Goal: Task Accomplishment & Management: Use online tool/utility

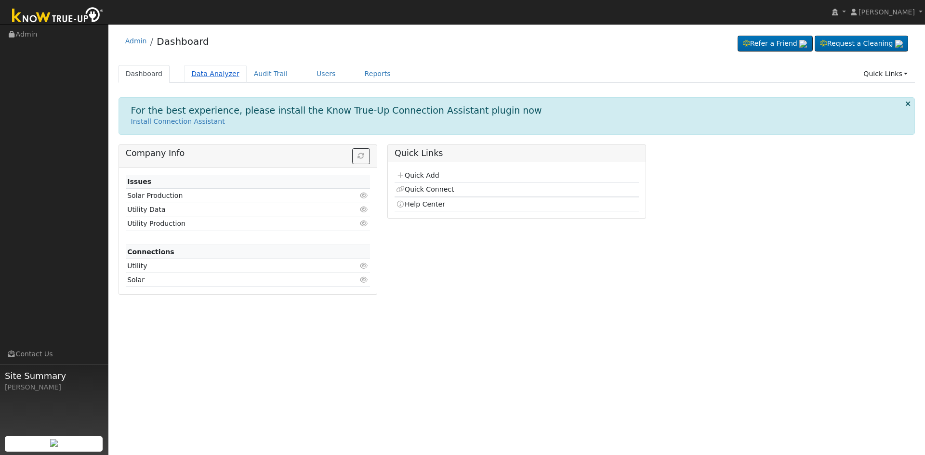
click at [212, 71] on link "Data Analyzer" at bounding box center [215, 74] width 63 height 18
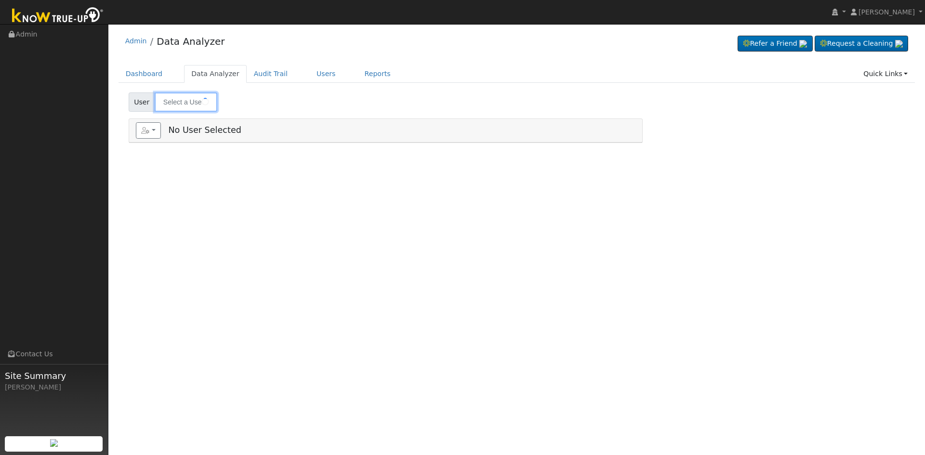
type input "[PERSON_NAME]"
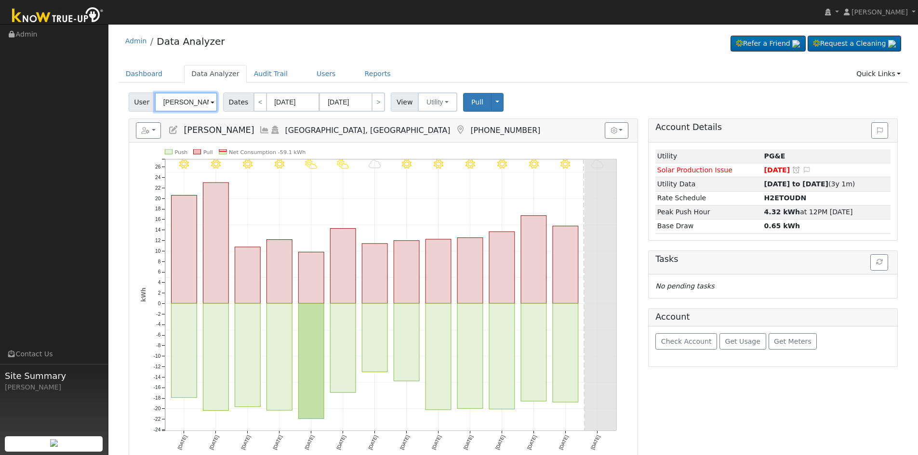
click at [191, 103] on input "[PERSON_NAME]" at bounding box center [186, 102] width 63 height 19
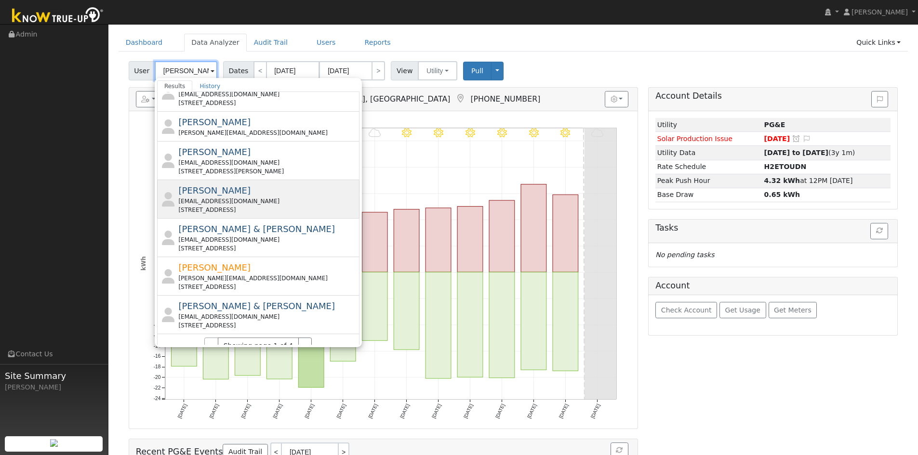
scroll to position [48, 0]
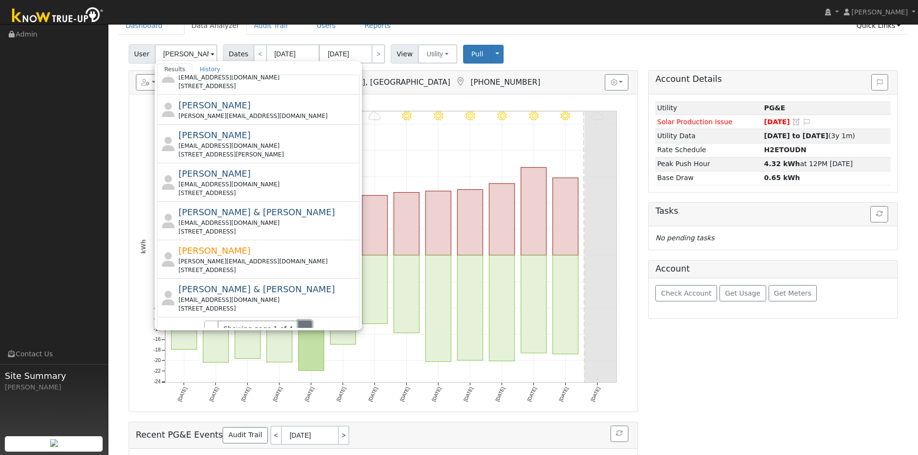
click at [298, 321] on button "›" at bounding box center [305, 329] width 14 height 16
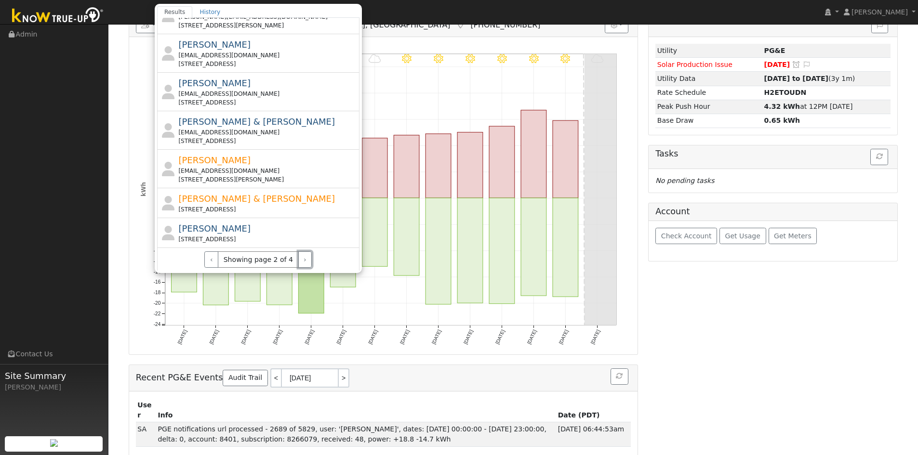
scroll to position [323, 0]
click at [304, 258] on button "›" at bounding box center [305, 259] width 14 height 16
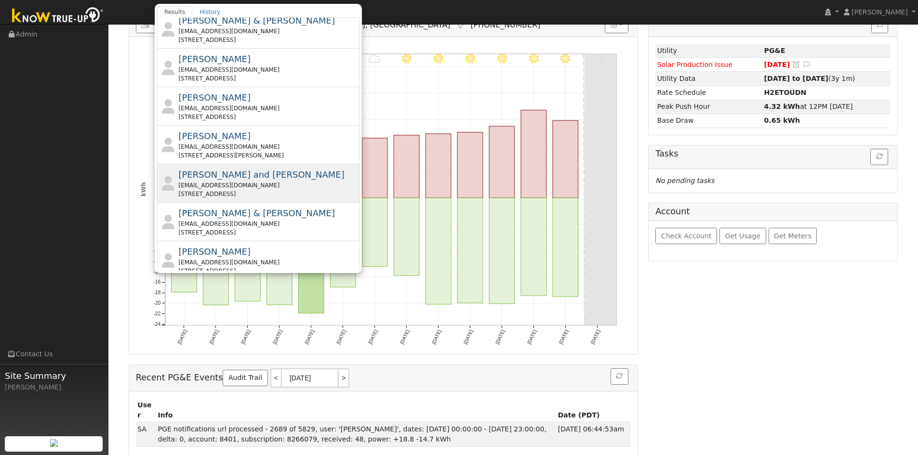
scroll to position [193, 0]
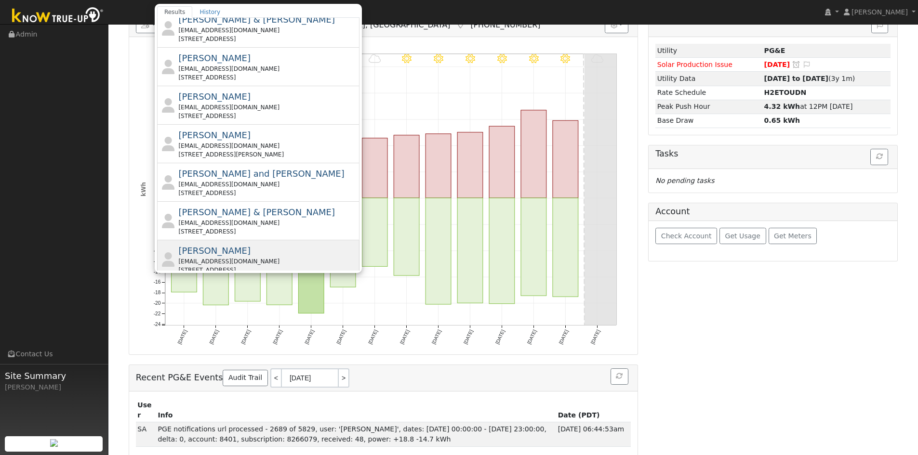
click at [283, 244] on div "[PERSON_NAME] [PERSON_NAME][EMAIL_ADDRESS][DOMAIN_NAME] [STREET_ADDRESS]" at bounding box center [267, 259] width 179 height 30
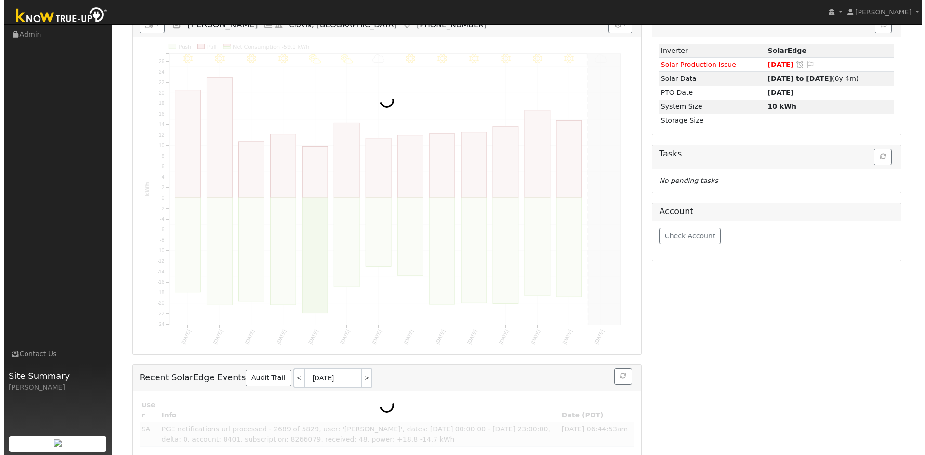
scroll to position [0, 0]
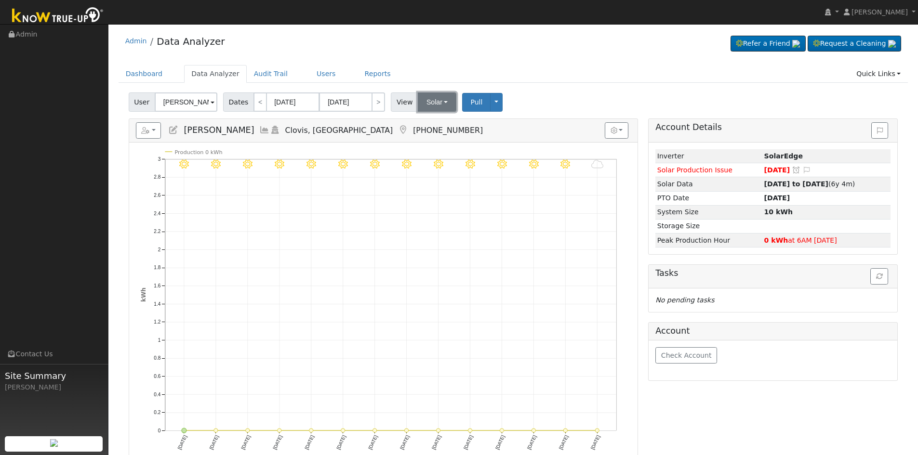
click at [434, 102] on button "Solar" at bounding box center [437, 102] width 39 height 19
click at [441, 124] on link "Utility" at bounding box center [449, 123] width 67 height 13
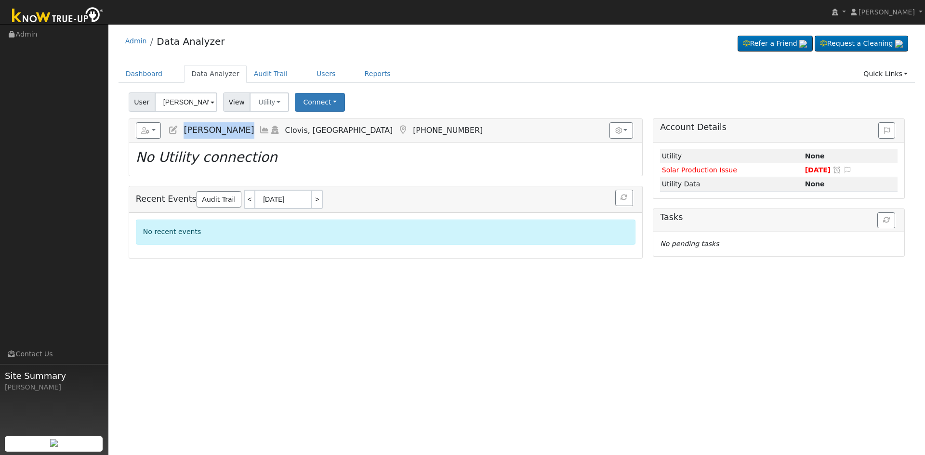
drag, startPoint x: 185, startPoint y: 130, endPoint x: 230, endPoint y: 134, distance: 45.0
click at [230, 134] on h5 "Reports Scenario Health Check Energy Audit Account Timeline User Audit Trail In…" at bounding box center [386, 130] width 500 height 16
copy span "[PERSON_NAME]"
click at [189, 110] on input "[PERSON_NAME]" at bounding box center [186, 102] width 63 height 19
click at [187, 110] on input "[PERSON_NAME]" at bounding box center [186, 102] width 63 height 19
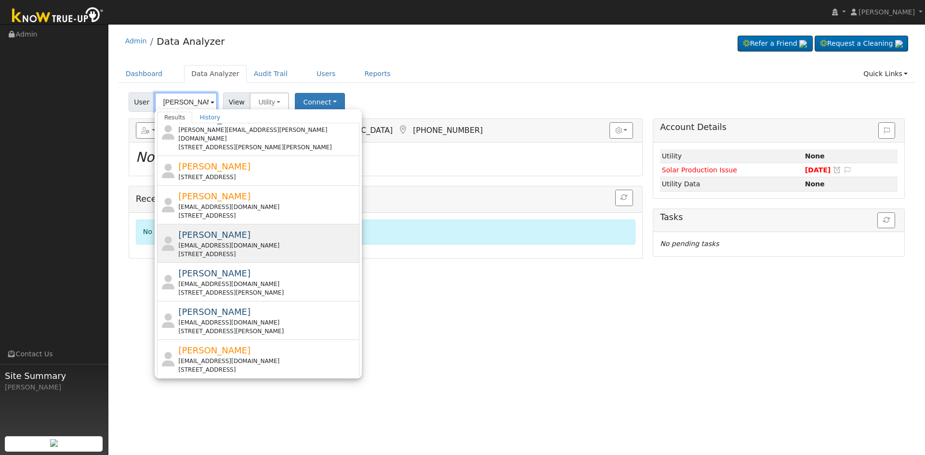
scroll to position [314, 0]
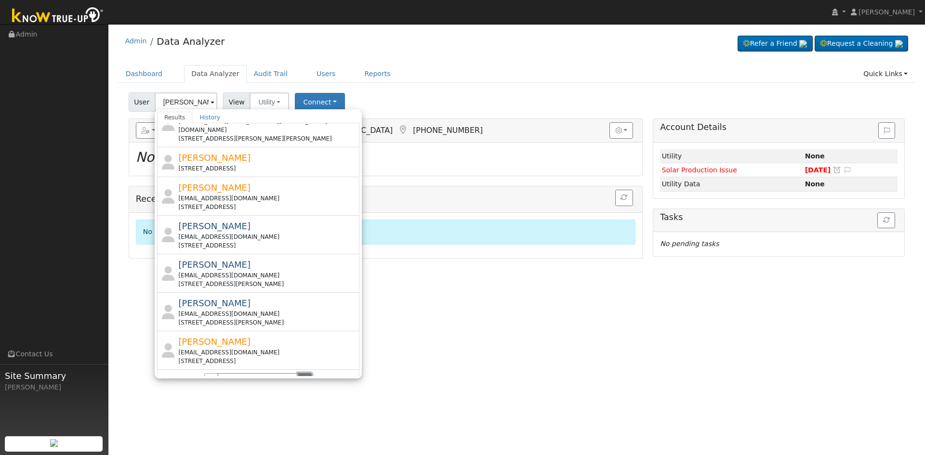
click at [303, 373] on button "›" at bounding box center [305, 381] width 14 height 16
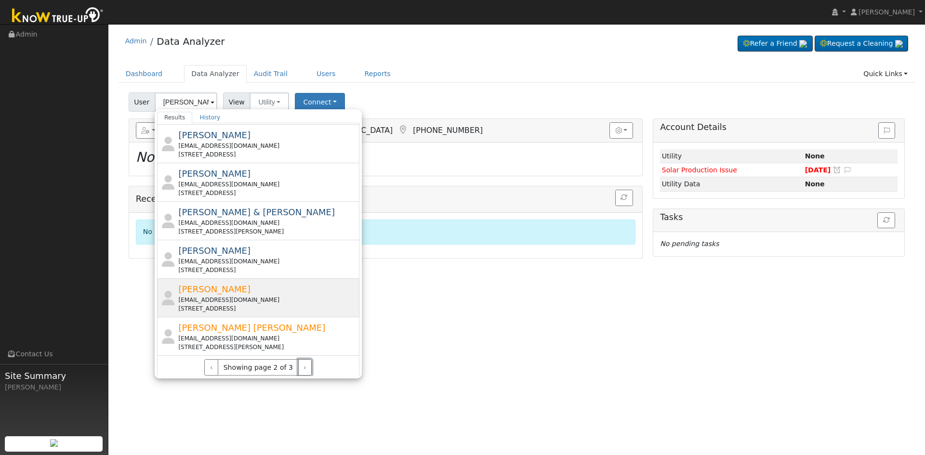
scroll to position [332, 0]
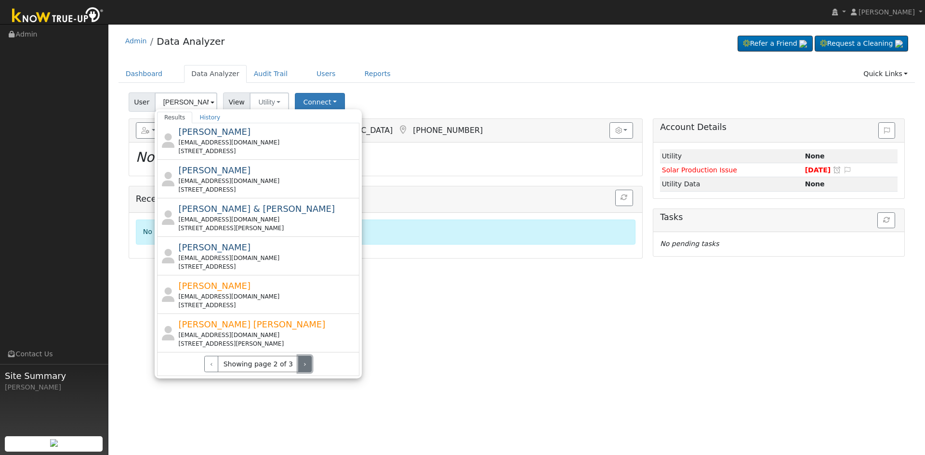
click at [301, 371] on button "›" at bounding box center [305, 364] width 14 height 16
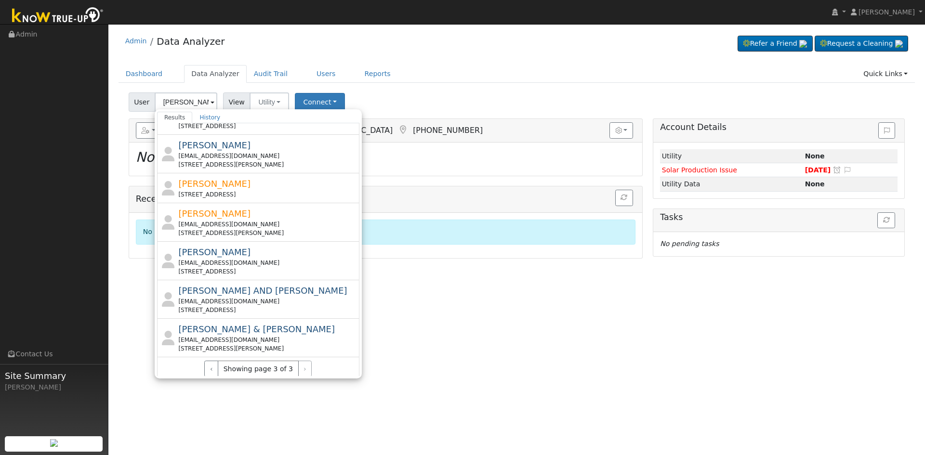
scroll to position [70, 0]
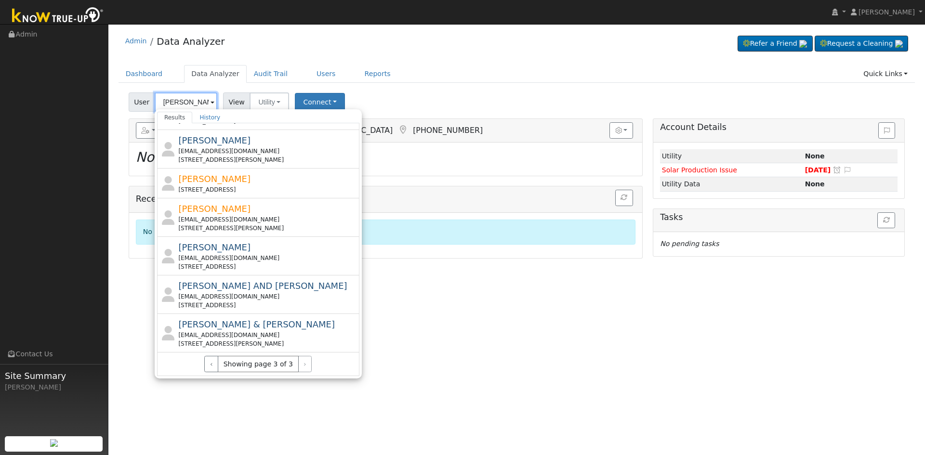
click at [181, 102] on input "[PERSON_NAME]" at bounding box center [186, 102] width 63 height 19
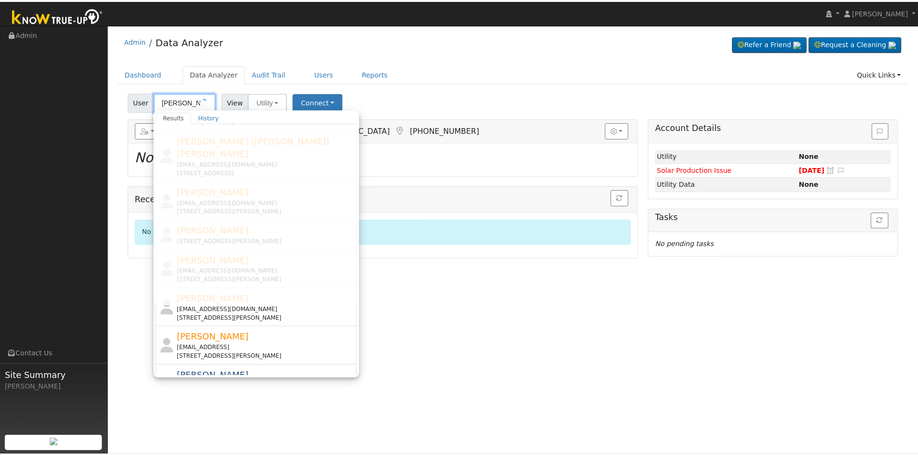
scroll to position [0, 0]
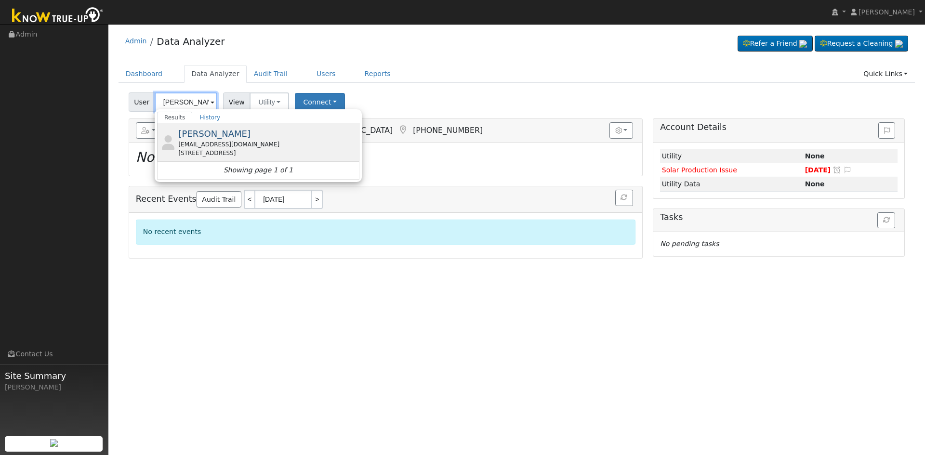
type input "[PERSON_NAME]"
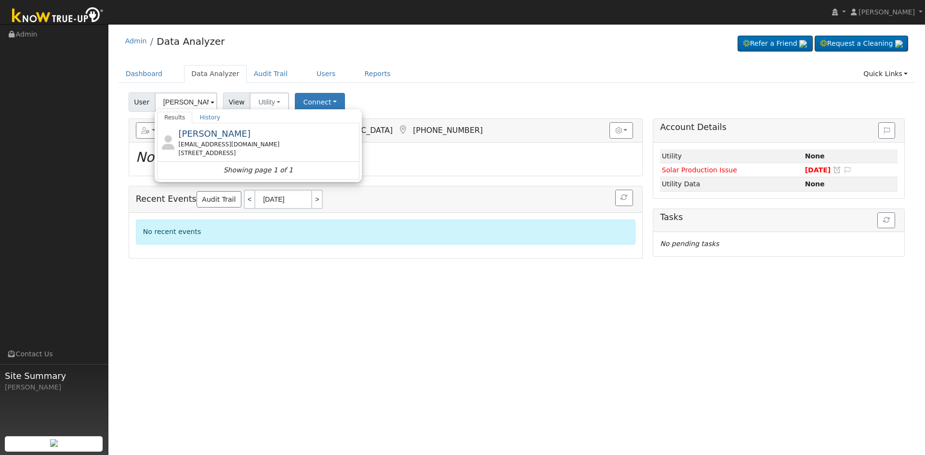
click at [221, 145] on div "[EMAIL_ADDRESS][DOMAIN_NAME]" at bounding box center [267, 144] width 179 height 9
